Goal: Complete application form: Complete application form

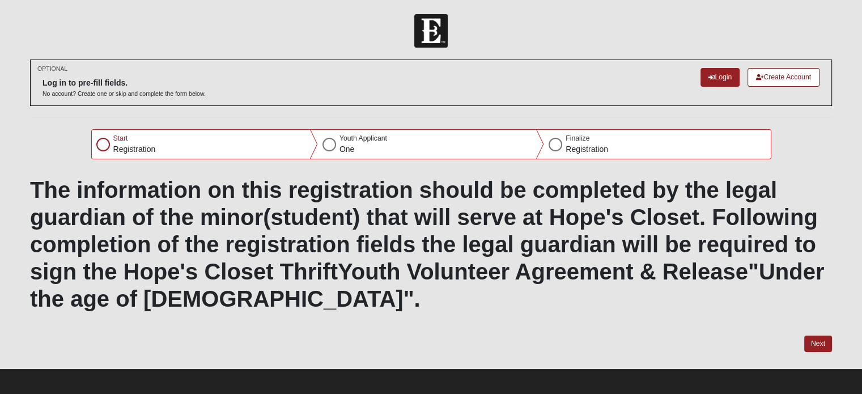
scroll to position [3, 0]
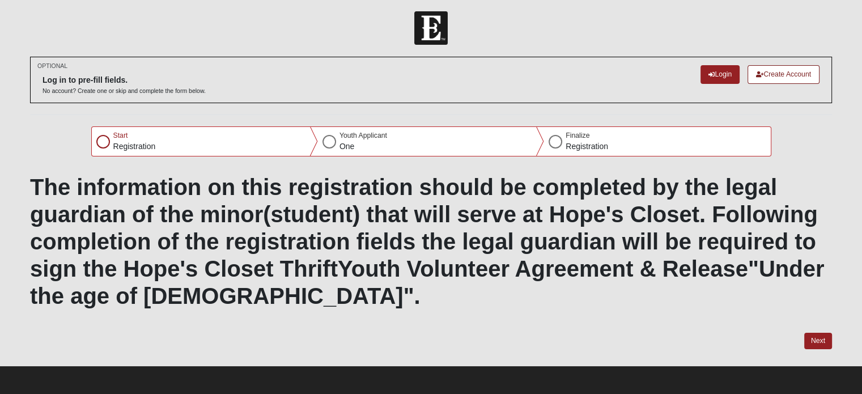
scroll to position [3, 0]
click at [826, 342] on button "Next" at bounding box center [819, 340] width 28 height 16
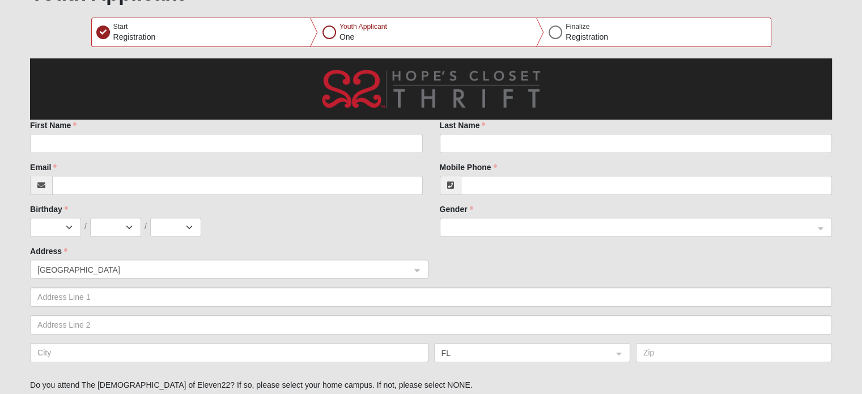
scroll to position [57, 0]
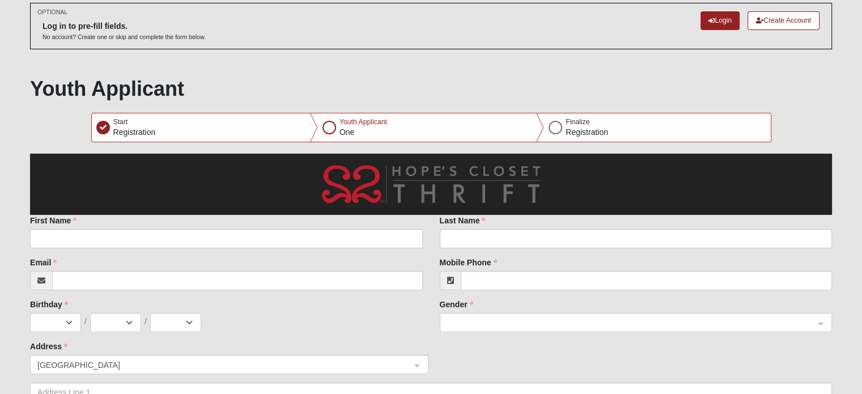
click at [320, 133] on div "Youth Applicant One" at bounding box center [431, 127] width 226 height 28
click at [331, 126] on div at bounding box center [330, 128] width 14 height 14
